Goal: Find specific page/section: Find specific page/section

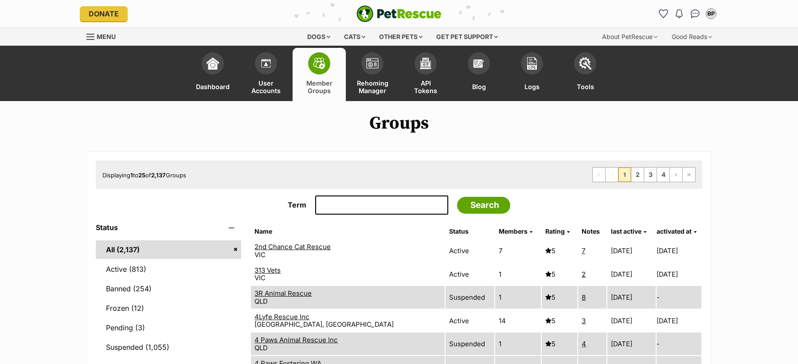
click at [339, 205] on input "Term" at bounding box center [381, 205] width 133 height 20
type input "Upper Lachlan Shire Council"
click at [457, 197] on input "Search" at bounding box center [483, 205] width 53 height 17
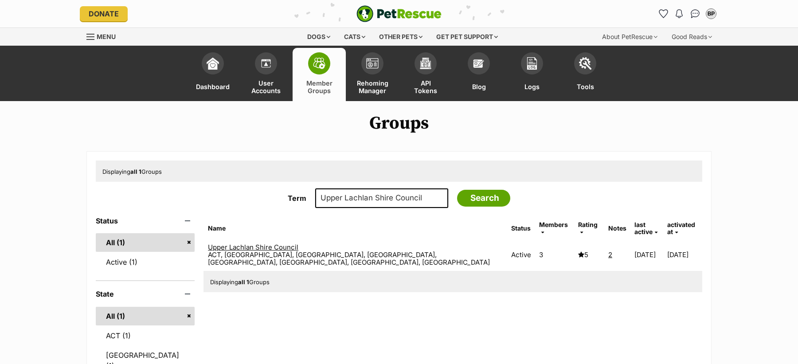
click at [298, 243] on link "Upper Lachlan Shire Council" at bounding box center [253, 247] width 90 height 8
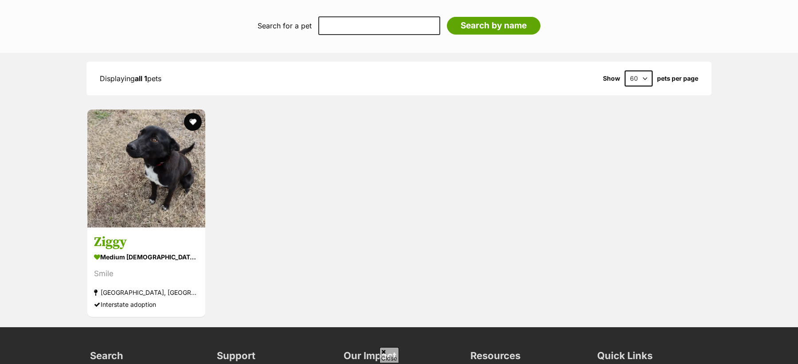
scroll to position [1192, 0]
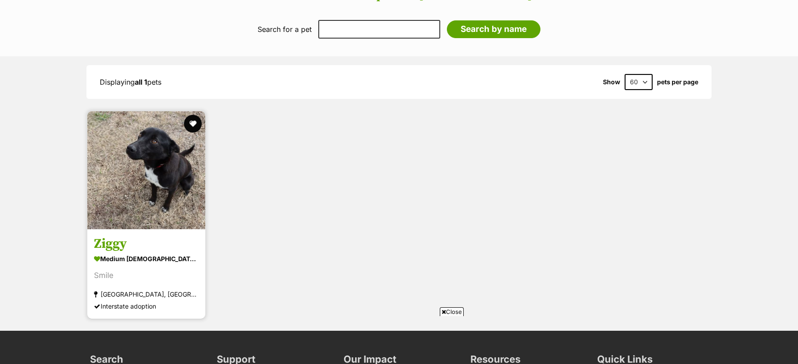
click at [172, 253] on div "medium male Dog" at bounding box center [146, 259] width 105 height 13
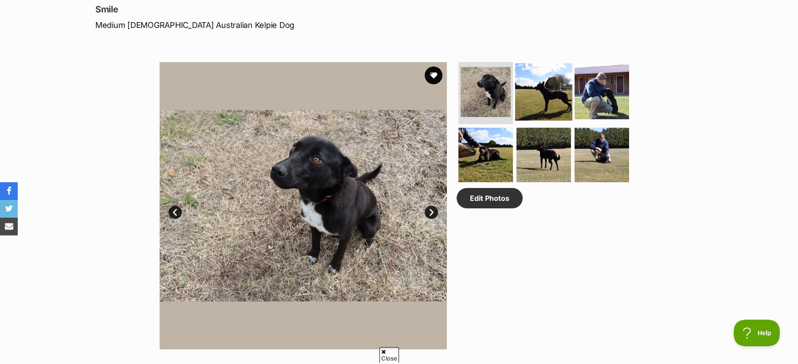
click at [555, 93] on img at bounding box center [543, 91] width 57 height 57
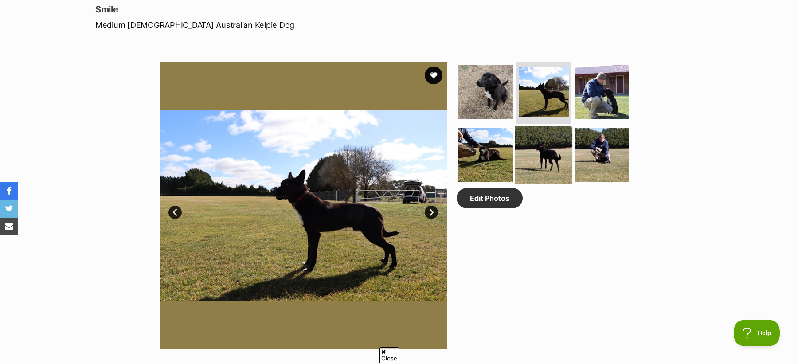
click at [550, 157] on img at bounding box center [543, 154] width 57 height 57
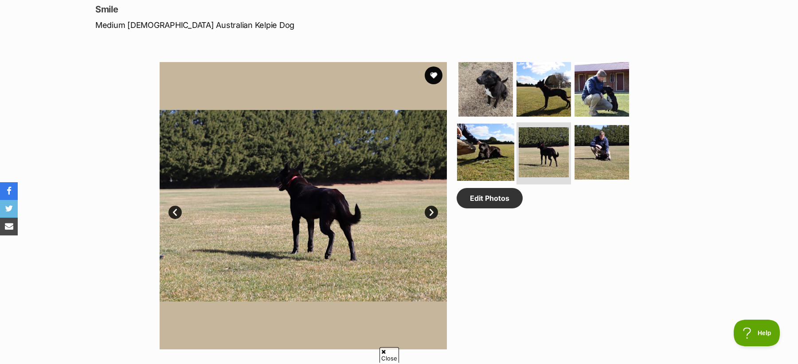
click at [489, 156] on img at bounding box center [485, 152] width 57 height 57
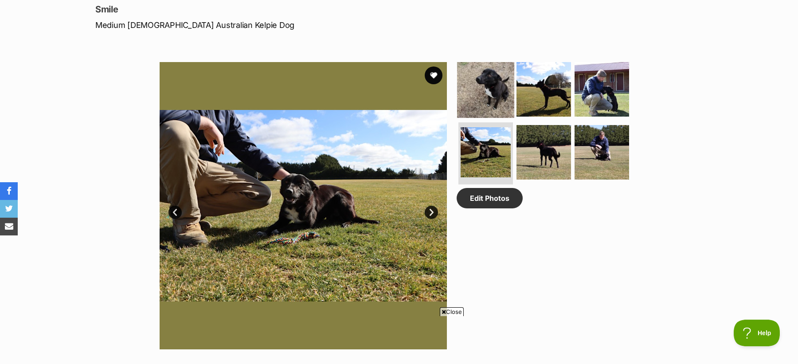
click at [489, 91] on img at bounding box center [485, 89] width 57 height 57
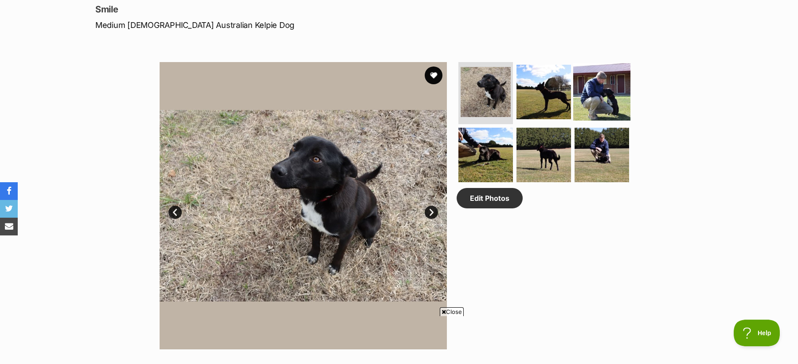
click at [591, 117] on img at bounding box center [601, 91] width 57 height 57
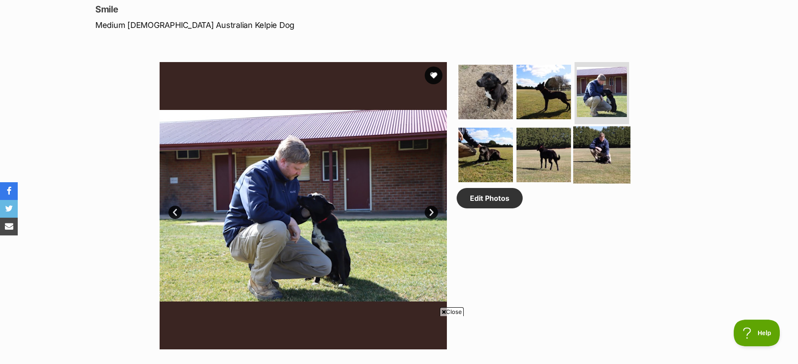
click at [597, 153] on img at bounding box center [601, 154] width 57 height 57
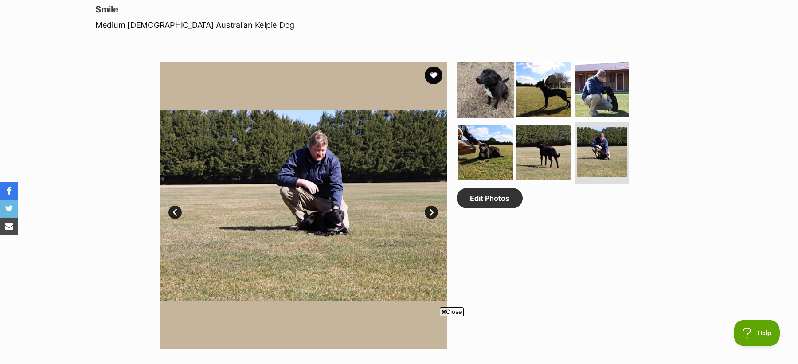
click at [481, 85] on img at bounding box center [485, 89] width 57 height 57
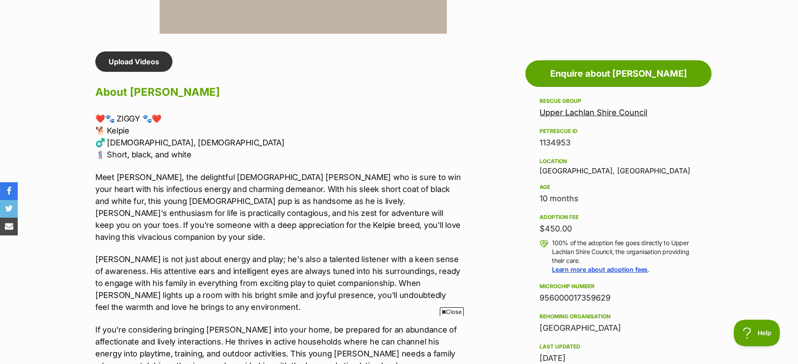
scroll to position [700, 0]
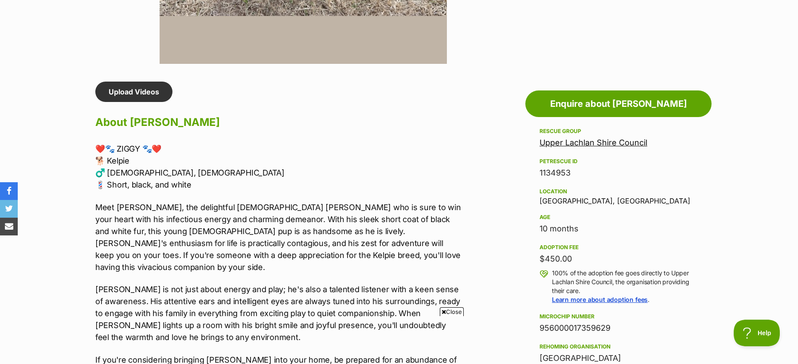
click at [582, 140] on link "Upper Lachlan Shire Council" at bounding box center [593, 142] width 108 height 9
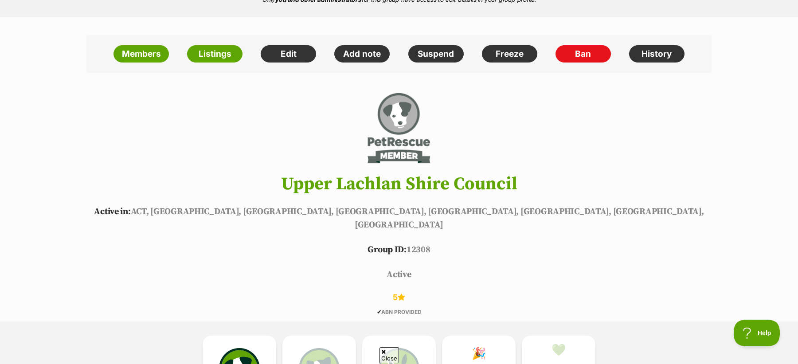
click at [387, 186] on h1 "Upper Lachlan Shire Council" at bounding box center [399, 184] width 652 height 20
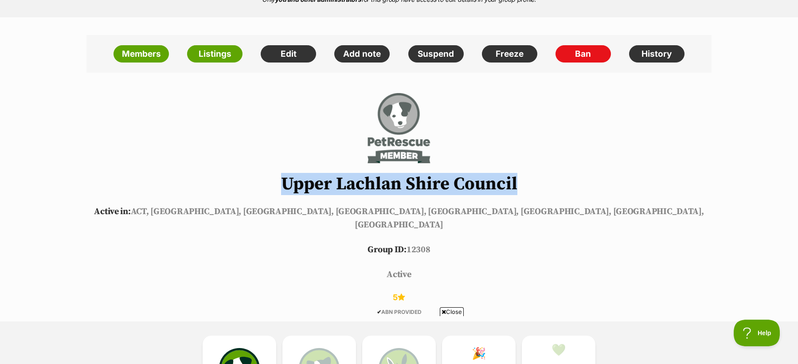
click at [387, 186] on h1 "Upper Lachlan Shire Council" at bounding box center [399, 184] width 652 height 20
copy header "Upper Lachlan Shire Council"
click at [151, 52] on link "Members" at bounding box center [140, 54] width 55 height 18
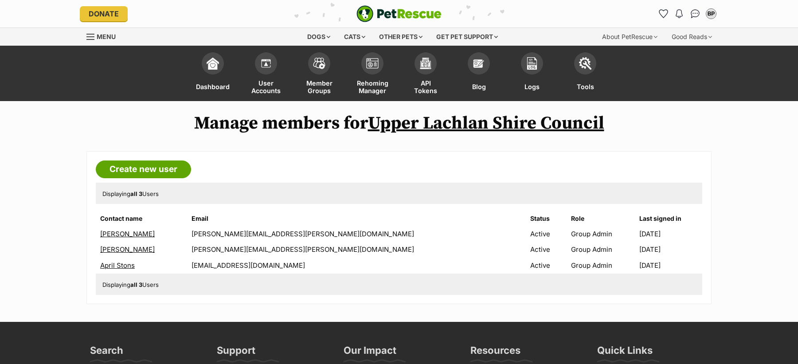
click at [122, 249] on link "[PERSON_NAME]" at bounding box center [127, 249] width 55 height 8
